Goal: Task Accomplishment & Management: Use online tool/utility

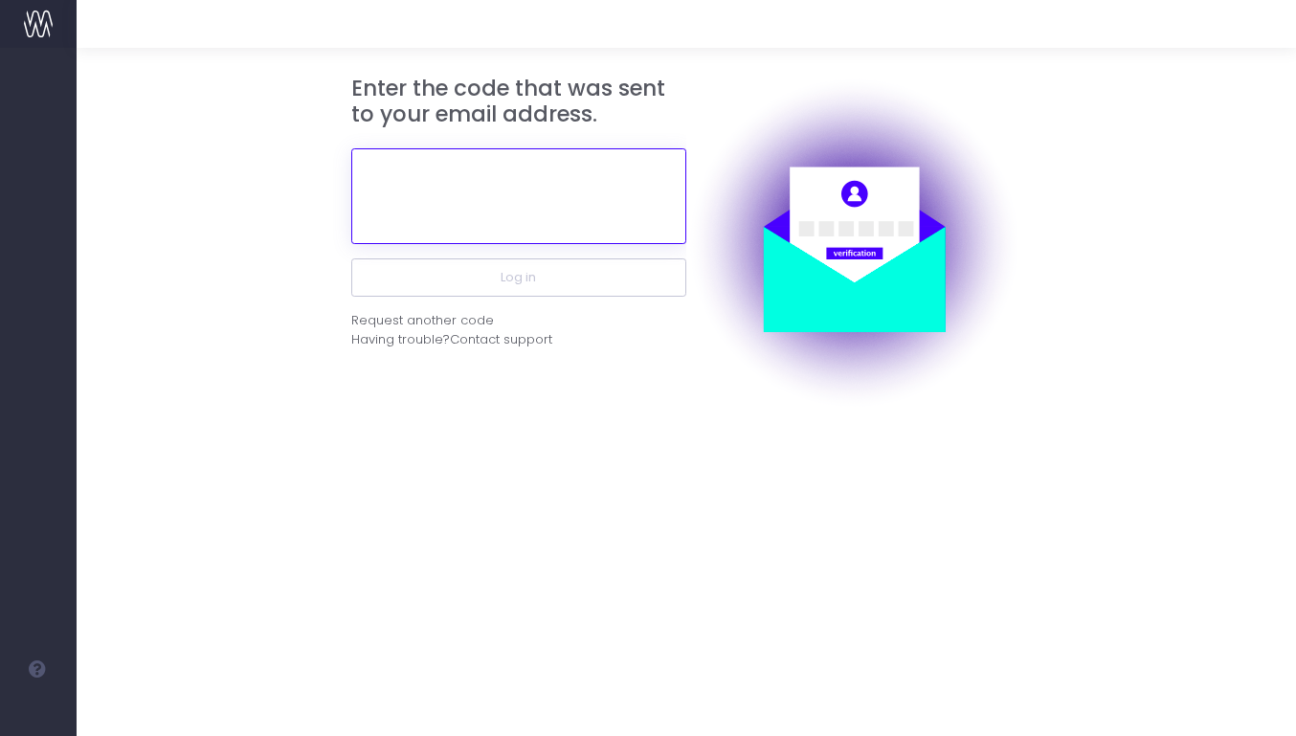
drag, startPoint x: 417, startPoint y: 191, endPoint x: 342, endPoint y: 68, distance: 144.8
click at [417, 191] on input "text" at bounding box center [518, 196] width 335 height 96
type input "v"
paste input "431972"
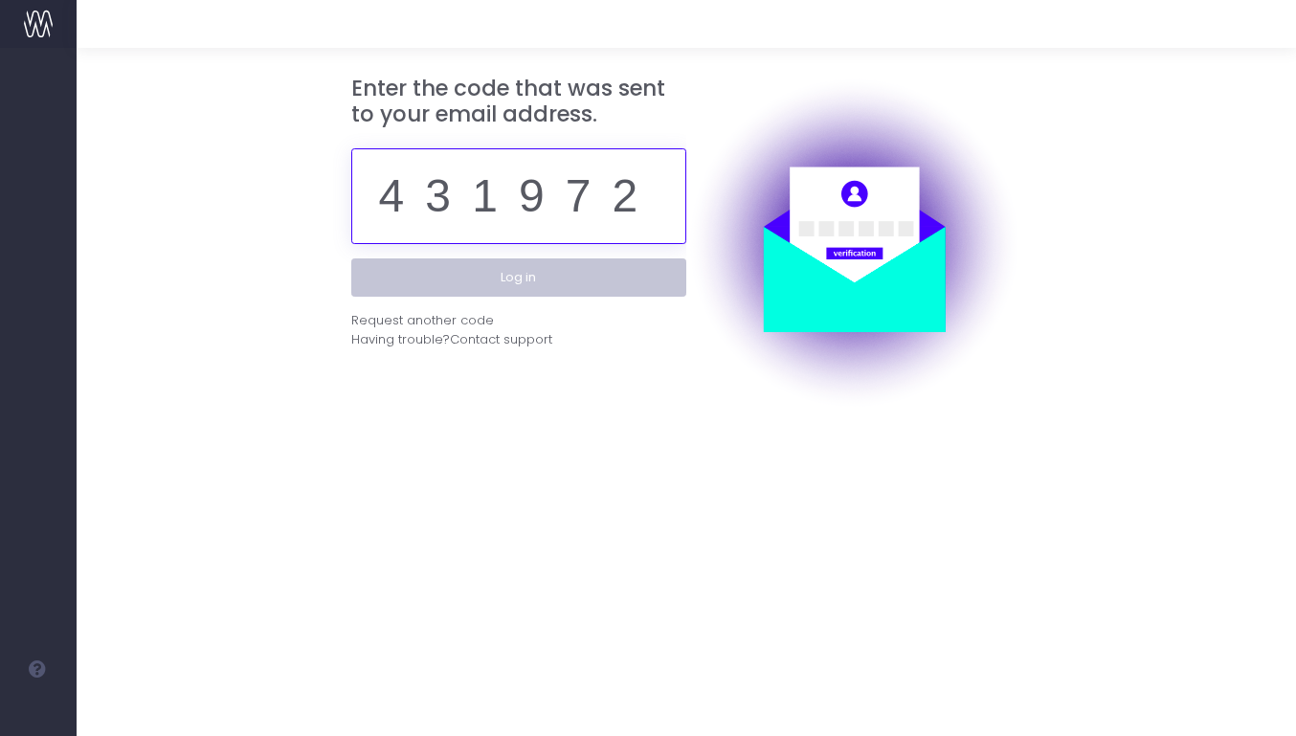
type input "431972"
click at [530, 289] on button "Log in" at bounding box center [518, 277] width 335 height 38
